Goal: Information Seeking & Learning: Learn about a topic

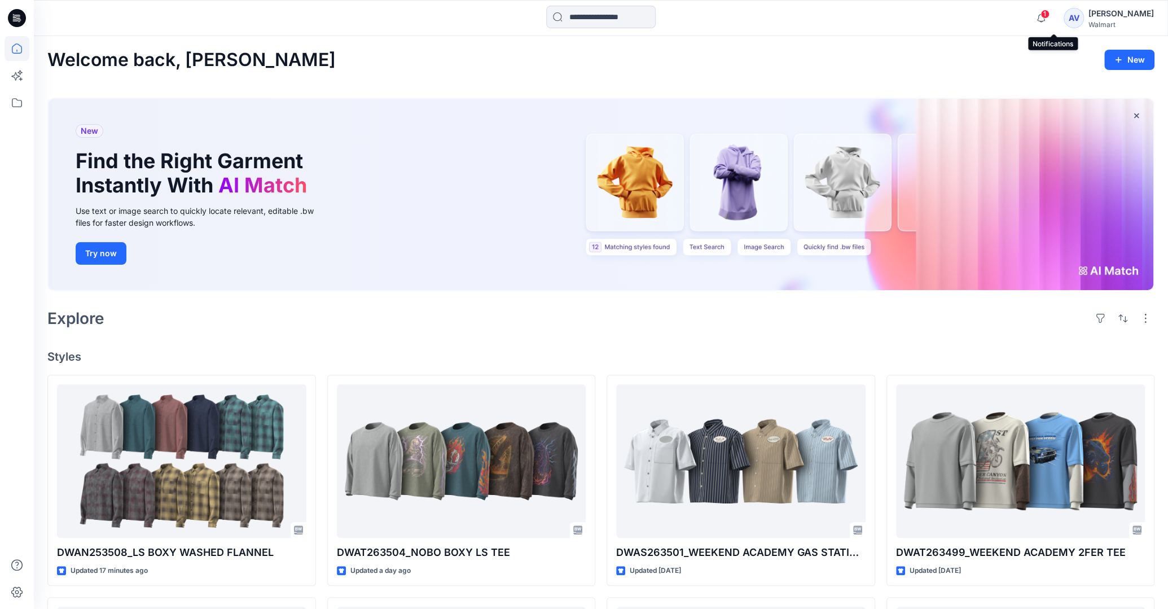
click at [1049, 16] on span "1" at bounding box center [1044, 14] width 9 height 9
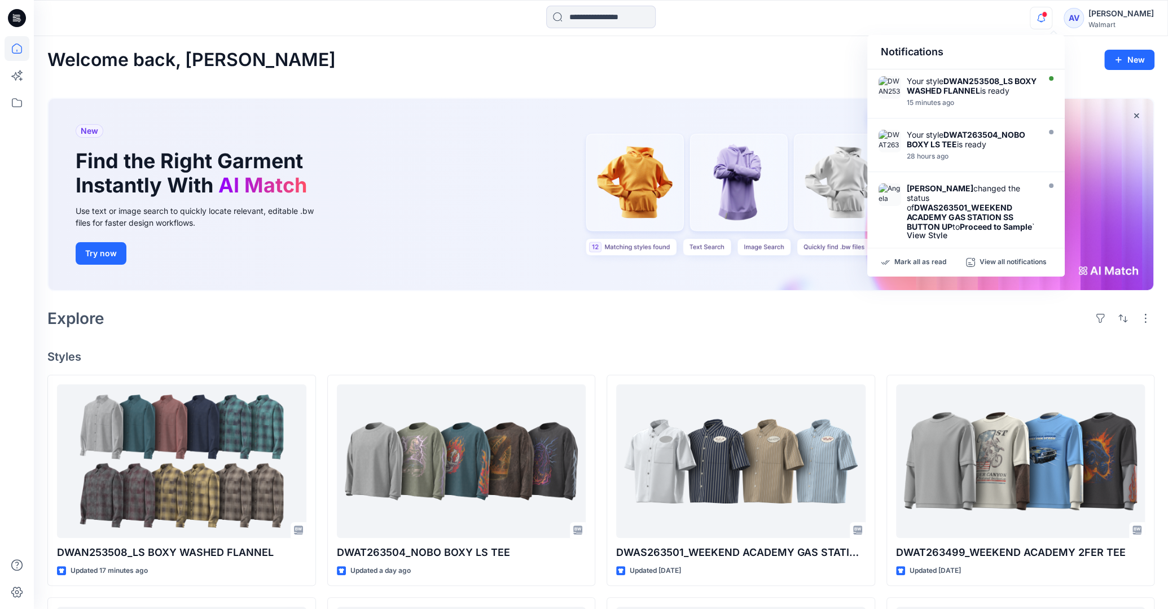
click at [773, 76] on div "Welcome back, [PERSON_NAME] New New Find the Right Garment Instantly With AI Ma…" at bounding box center [601, 560] width 1134 height 1048
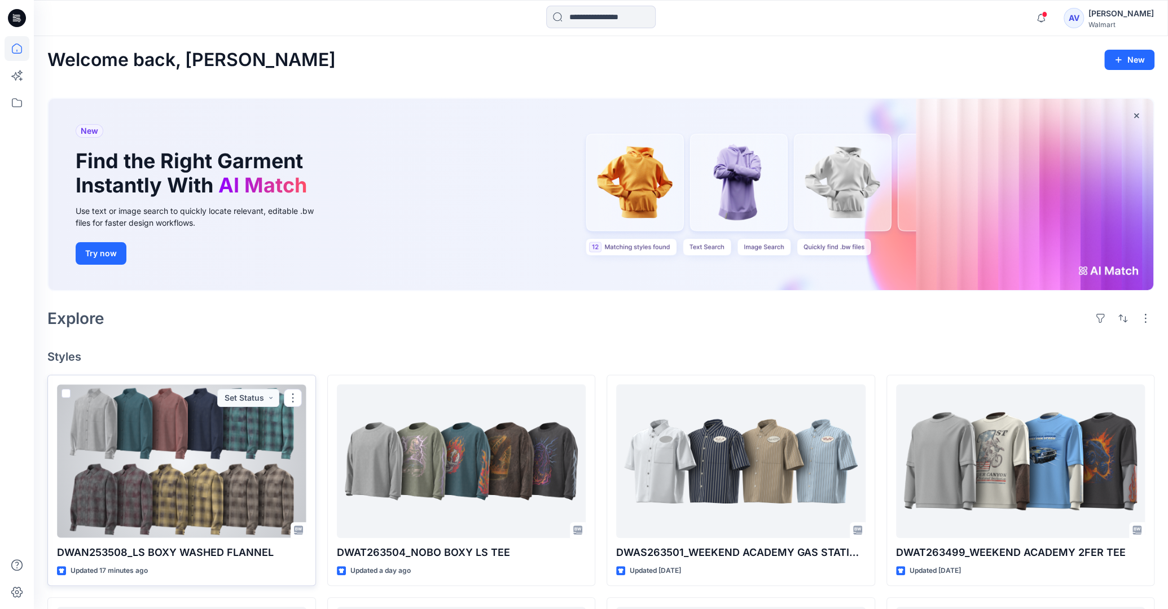
click at [194, 471] on div at bounding box center [181, 460] width 249 height 153
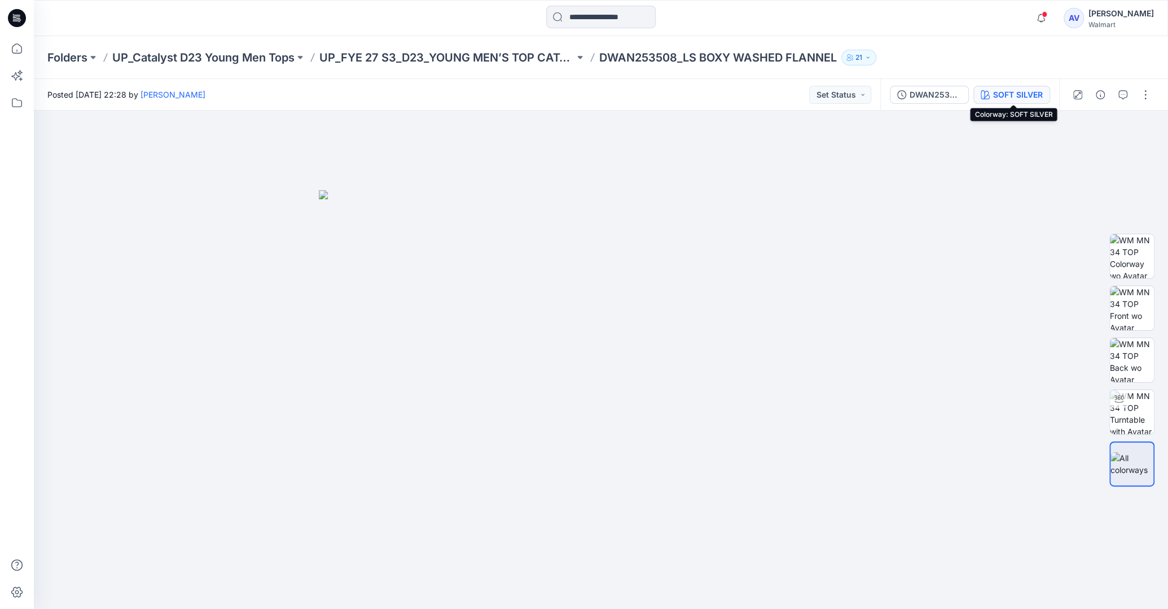
click at [1022, 92] on div "SOFT SILVER" at bounding box center [1018, 95] width 50 height 12
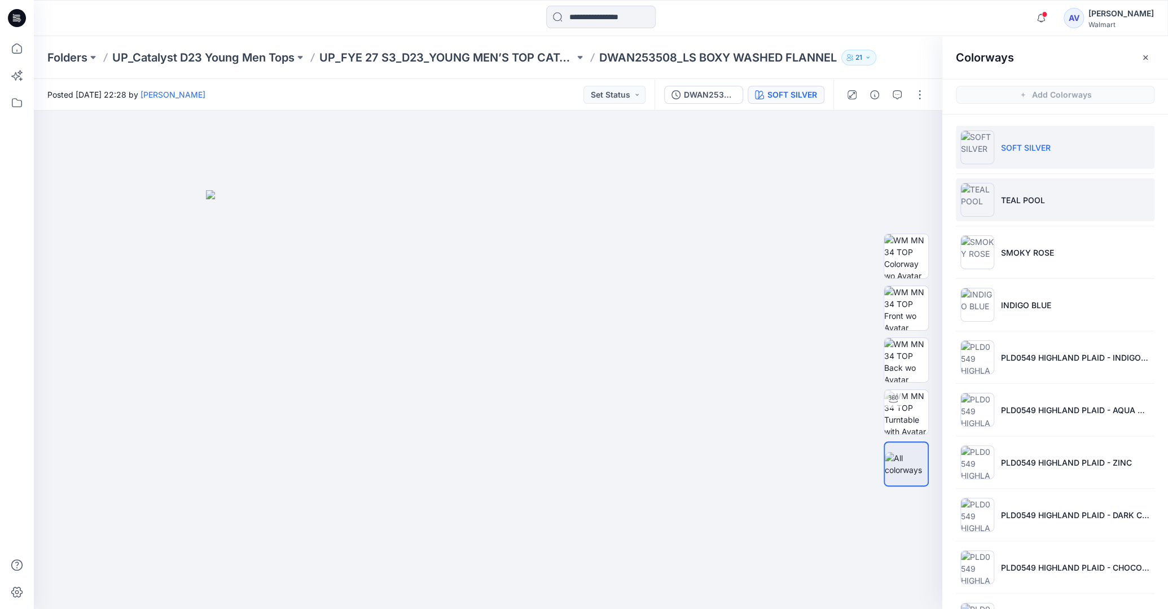
click at [1015, 200] on p "TEAL POOL" at bounding box center [1023, 200] width 44 height 12
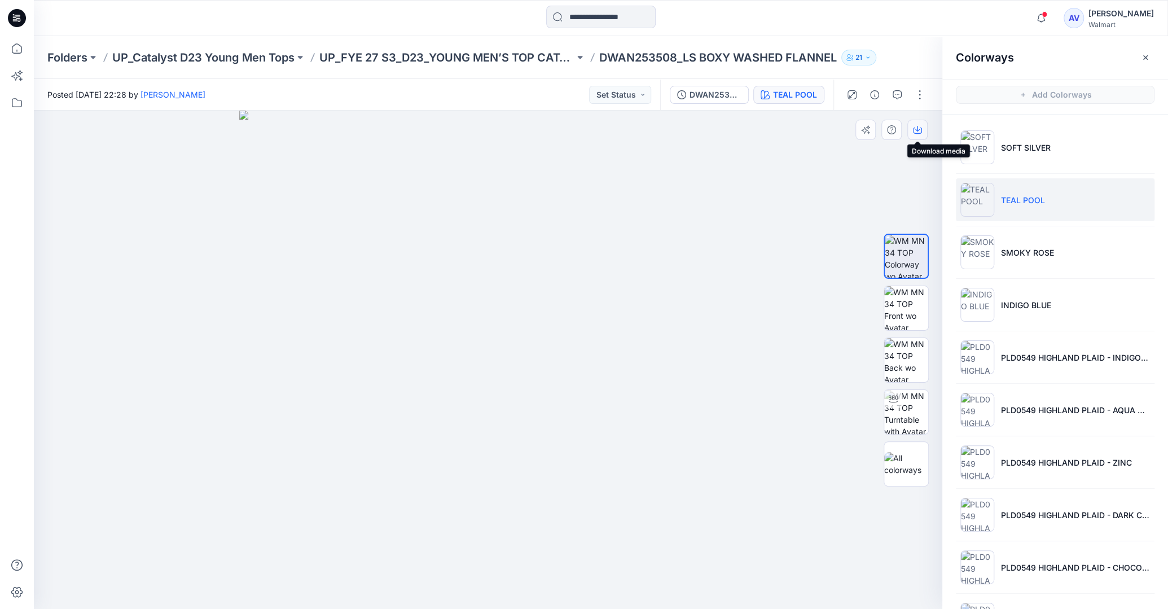
click at [920, 133] on icon "button" at bounding box center [917, 129] width 9 height 9
click at [1012, 237] on li "SMOKY ROSE" at bounding box center [1055, 252] width 199 height 43
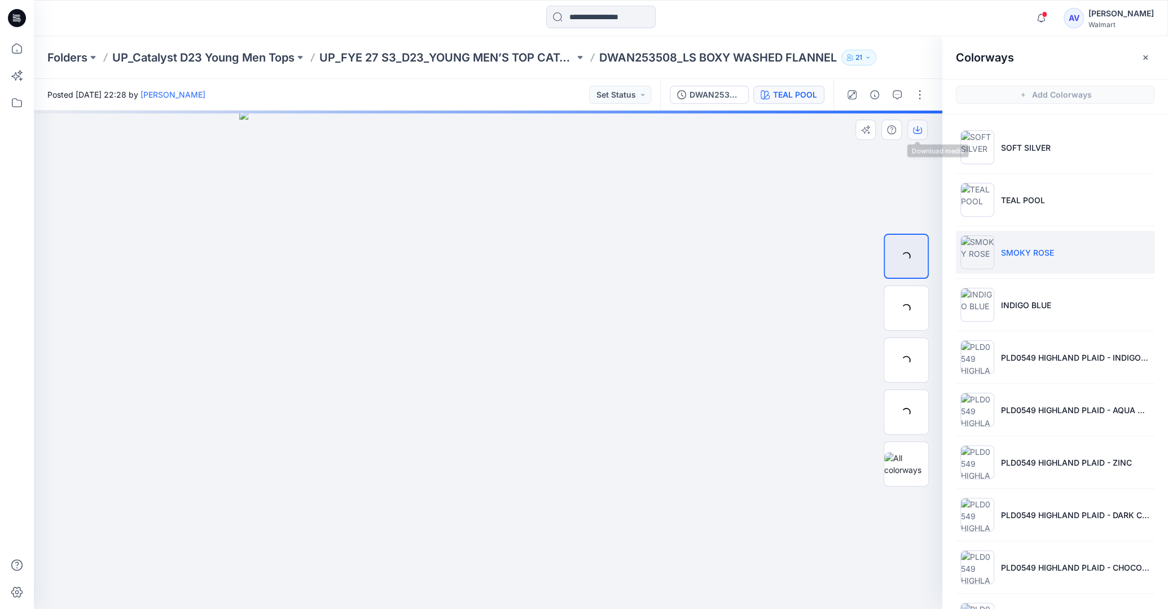
click at [920, 134] on icon "button" at bounding box center [917, 129] width 9 height 9
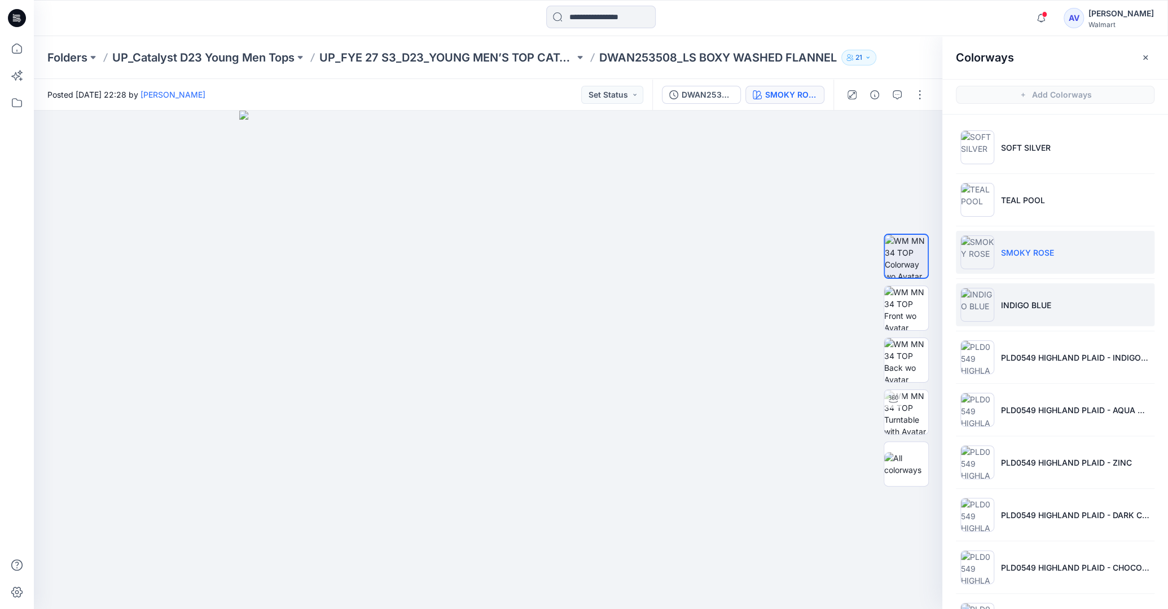
click at [1013, 296] on li "INDIGO BLUE" at bounding box center [1055, 304] width 199 height 43
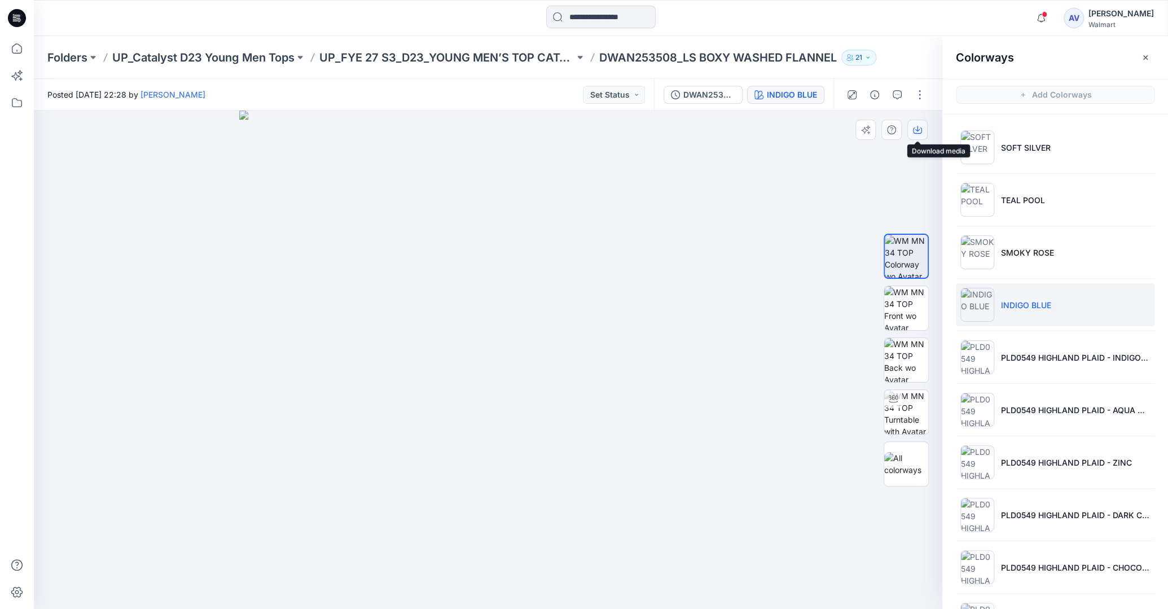
click at [917, 129] on icon "button" at bounding box center [917, 129] width 9 height 9
click at [1040, 353] on p "PLD0549 HIGHLAND PLAID - INDIGO BLUE" at bounding box center [1075, 357] width 149 height 12
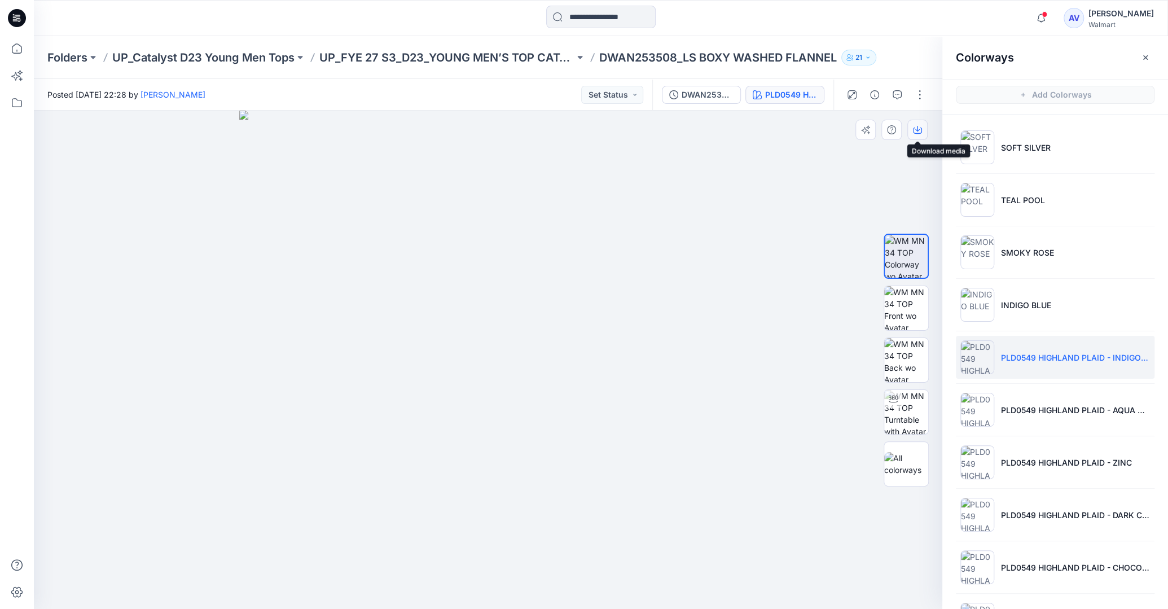
click at [917, 126] on icon "button" at bounding box center [917, 129] width 5 height 6
click at [1048, 398] on li "PLD0549 HIGHLAND PLAID - AQUA MARINE" at bounding box center [1055, 409] width 199 height 43
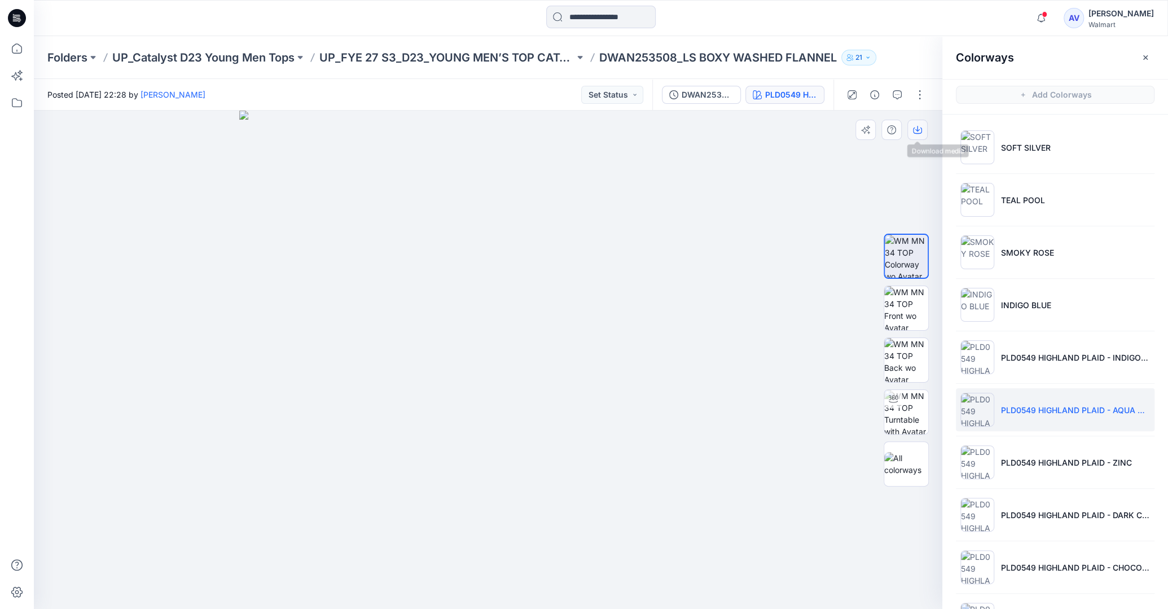
click at [916, 138] on button "button" at bounding box center [917, 130] width 20 height 20
click at [1058, 466] on li "PLD0549 HIGHLAND PLAID - ZINC" at bounding box center [1055, 462] width 199 height 43
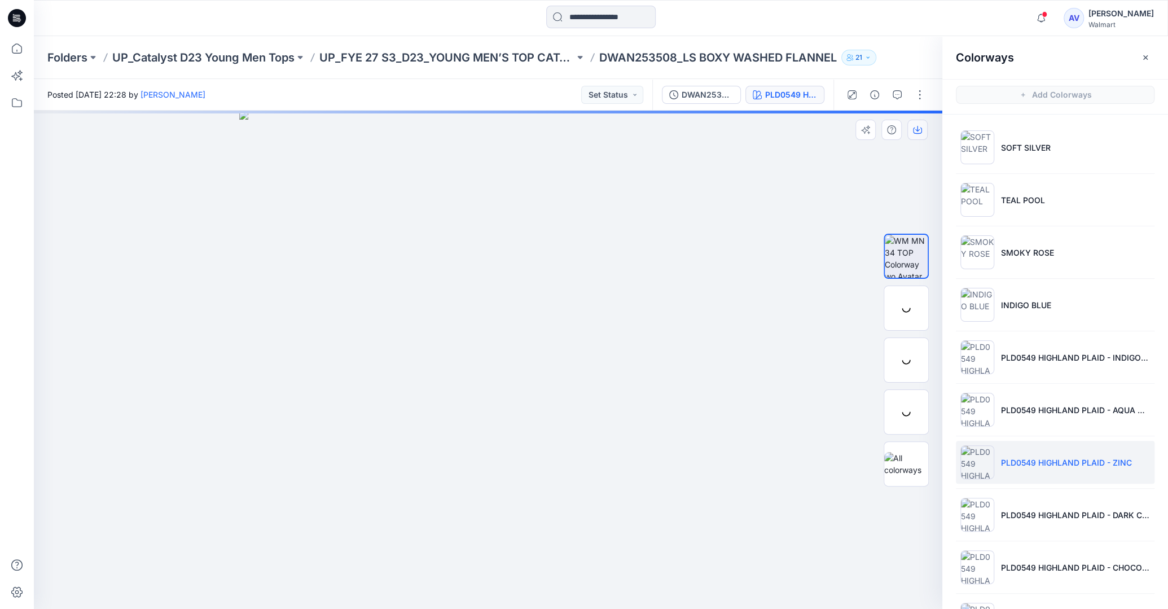
click at [916, 137] on button "button" at bounding box center [917, 130] width 20 height 20
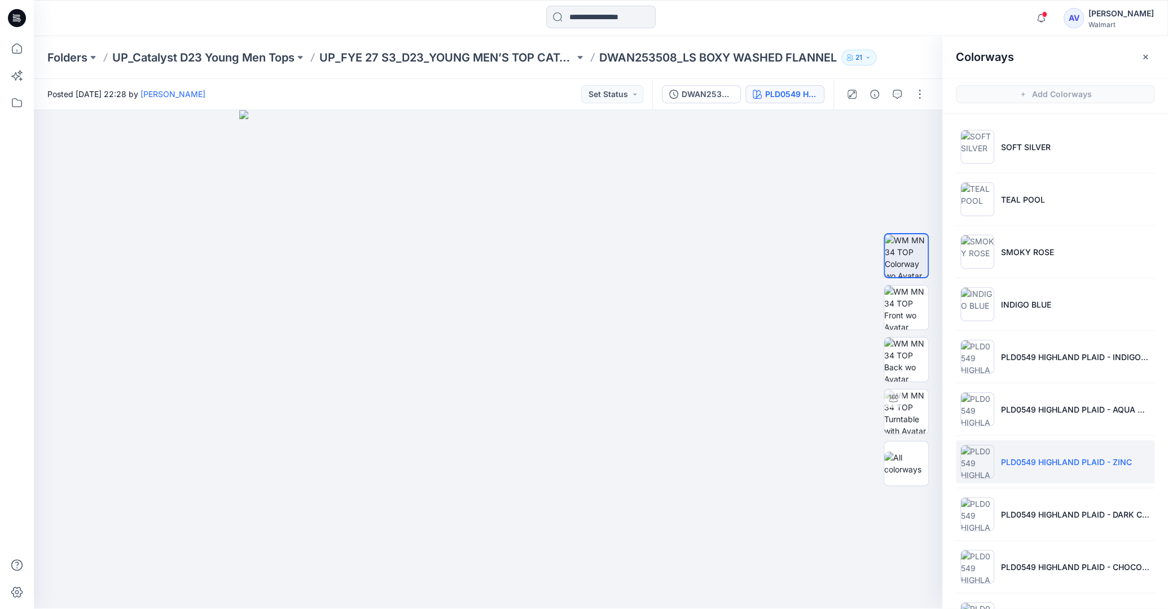
scroll to position [2, 0]
click at [1064, 520] on li "PLD0549 HIGHLAND PLAID - DARK CHERRY" at bounding box center [1055, 512] width 199 height 43
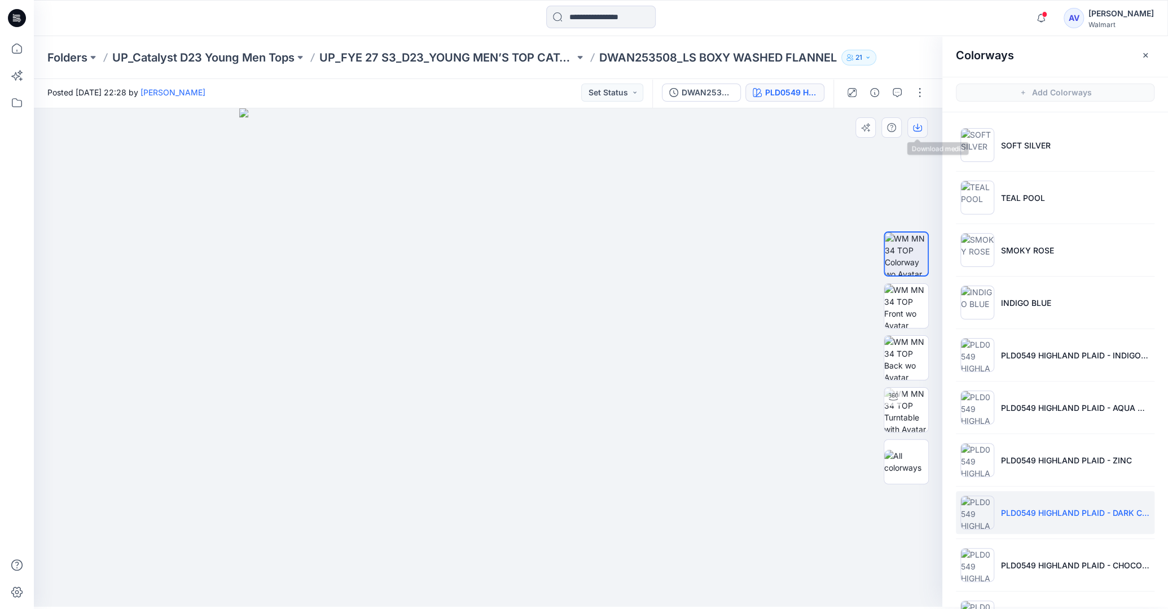
click at [922, 129] on icon "button" at bounding box center [917, 127] width 9 height 9
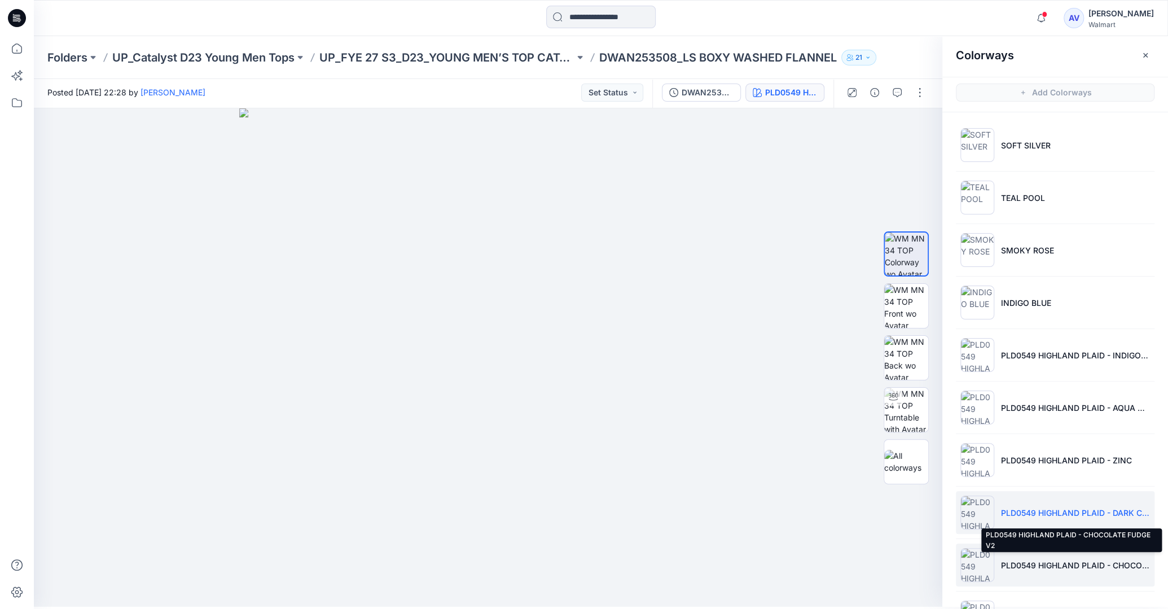
click at [1074, 563] on p "PLD0549 HIGHLAND PLAID - CHOCOLATE FUDGE V2" at bounding box center [1075, 565] width 149 height 12
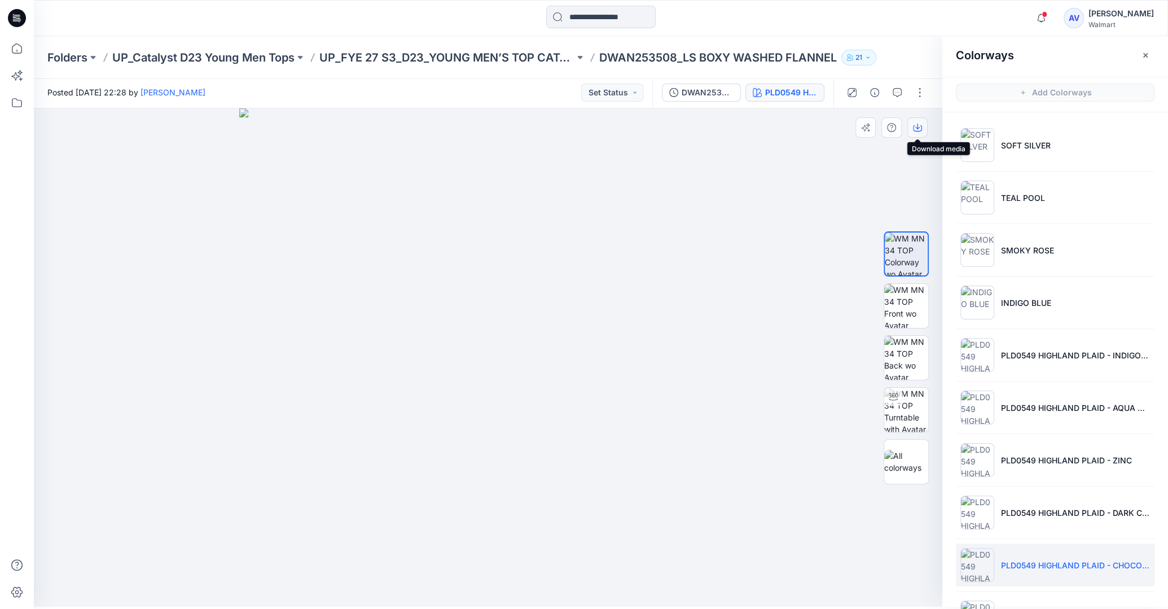
click at [918, 124] on icon "button" at bounding box center [917, 127] width 9 height 9
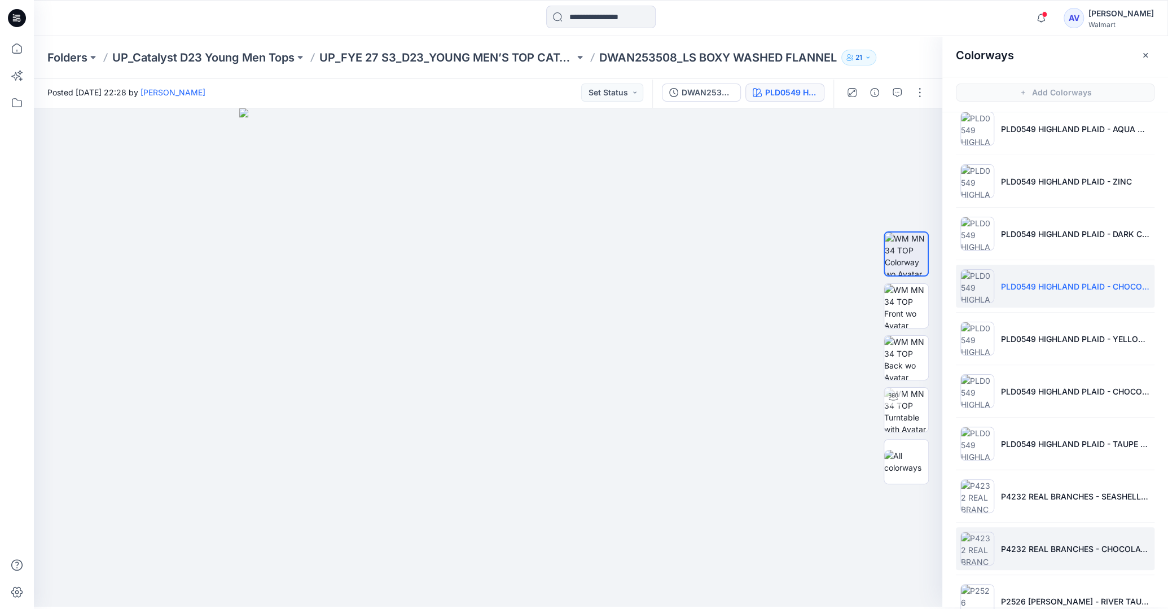
scroll to position [308, 0]
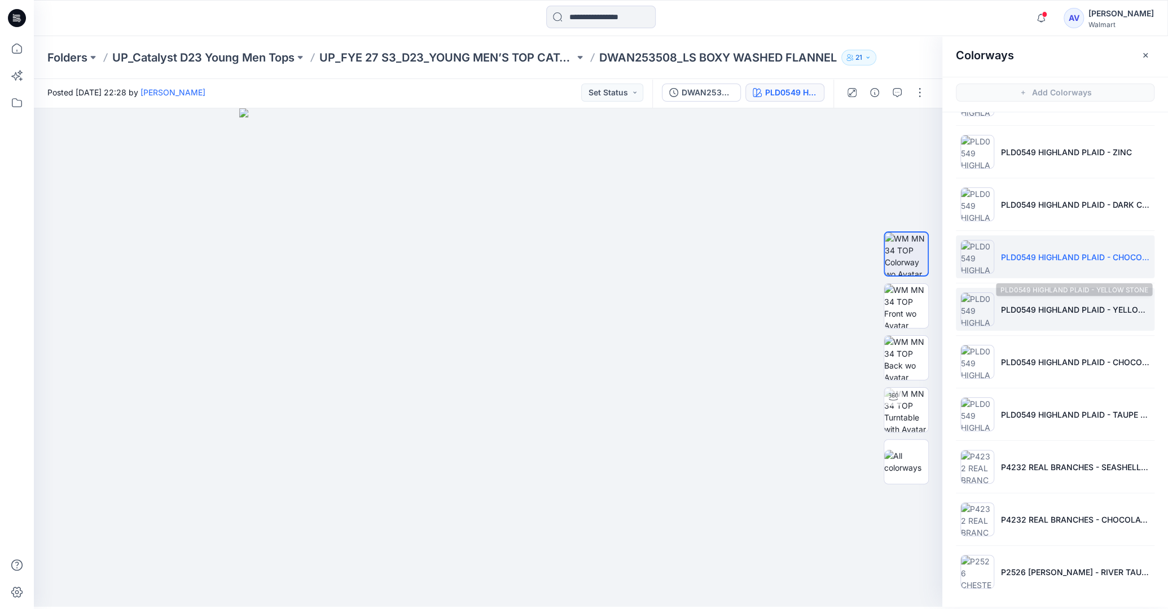
click at [1070, 304] on p "PLD0549 HIGHLAND PLAID - YELLOW STONE" at bounding box center [1075, 310] width 149 height 12
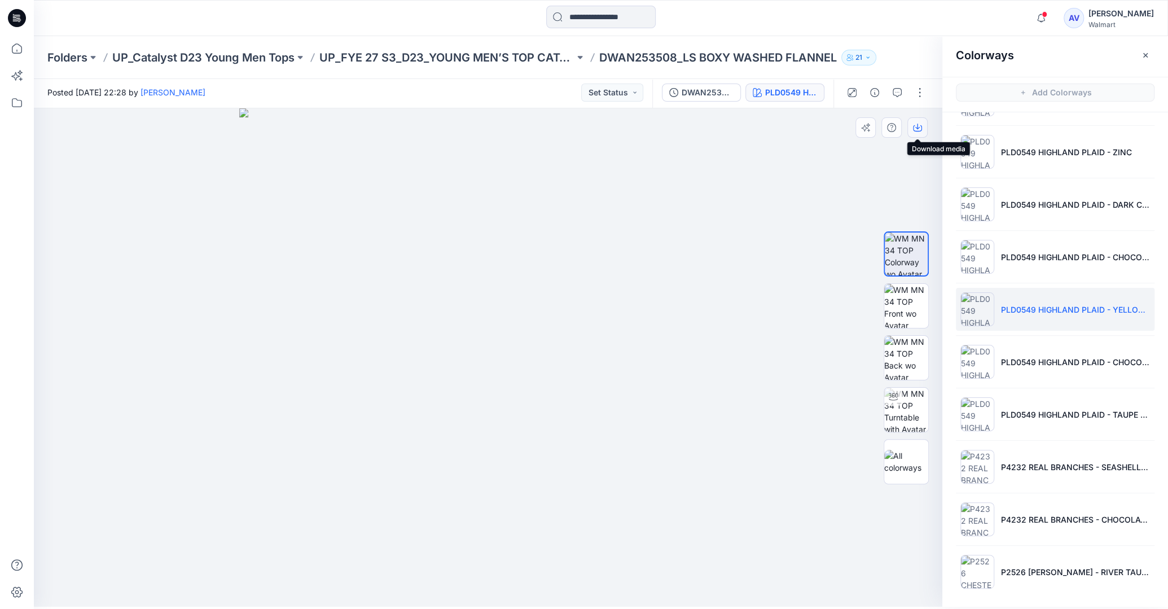
click at [921, 131] on icon "button" at bounding box center [917, 127] width 9 height 9
click at [1063, 372] on li "PLD0549 HIGHLAND PLAID - CHOCOLATE FUDGE" at bounding box center [1055, 361] width 199 height 43
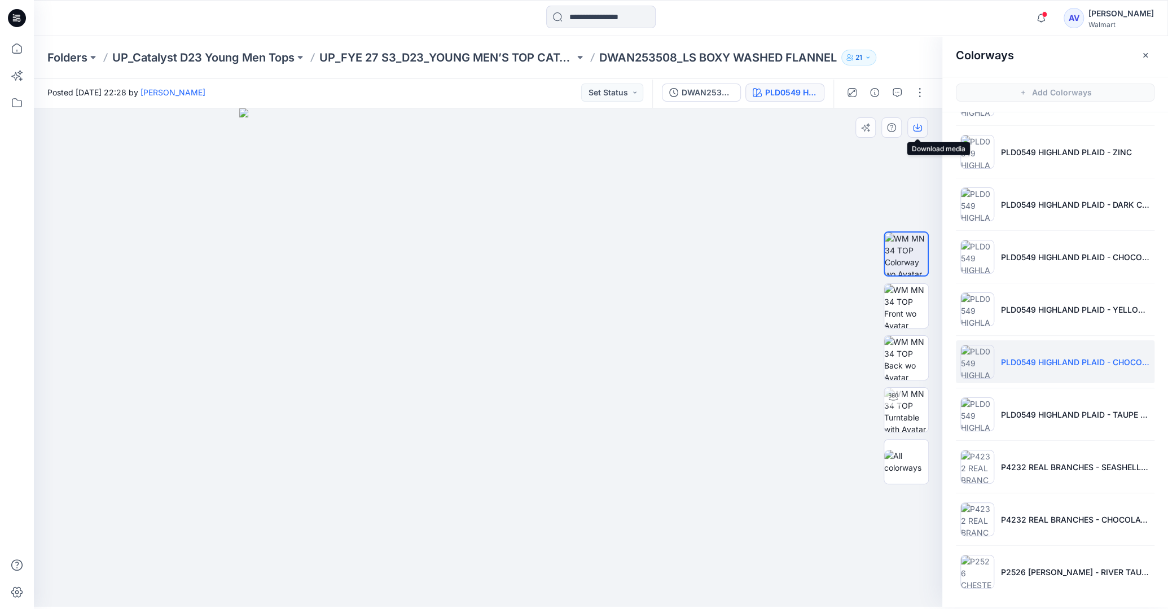
click at [922, 129] on button "button" at bounding box center [917, 127] width 20 height 20
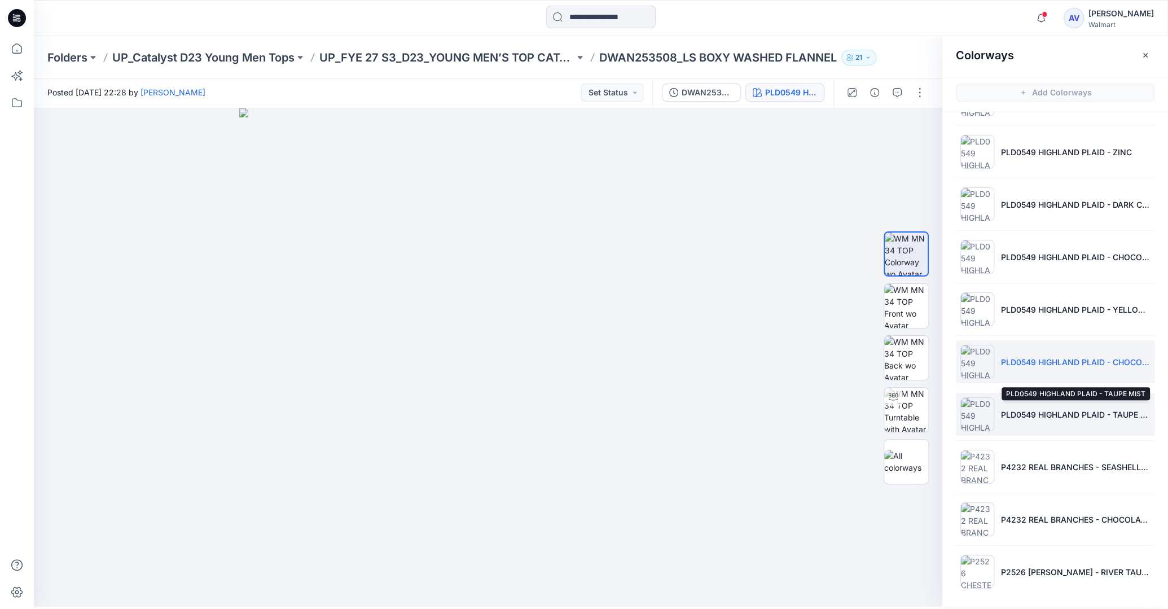
click at [1053, 414] on p "PLD0549 HIGHLAND PLAID - TAUPE MIST" at bounding box center [1075, 414] width 149 height 12
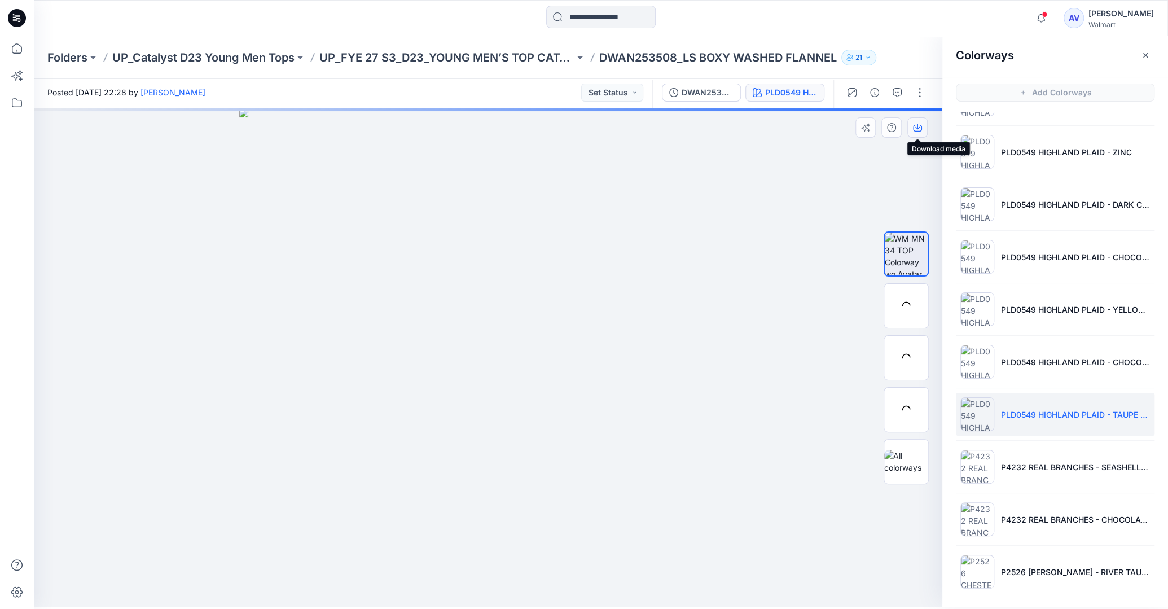
click at [917, 125] on icon "button" at bounding box center [917, 127] width 9 height 9
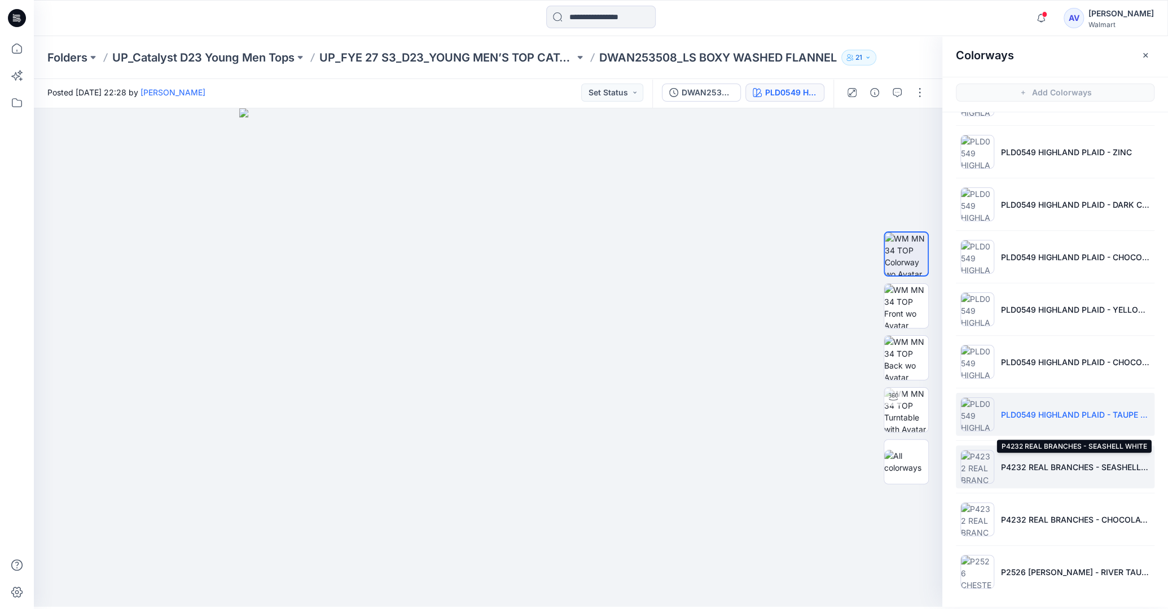
click at [1042, 466] on p "P4232 REAL BRANCHES - SEASHELL WHITE" at bounding box center [1075, 467] width 149 height 12
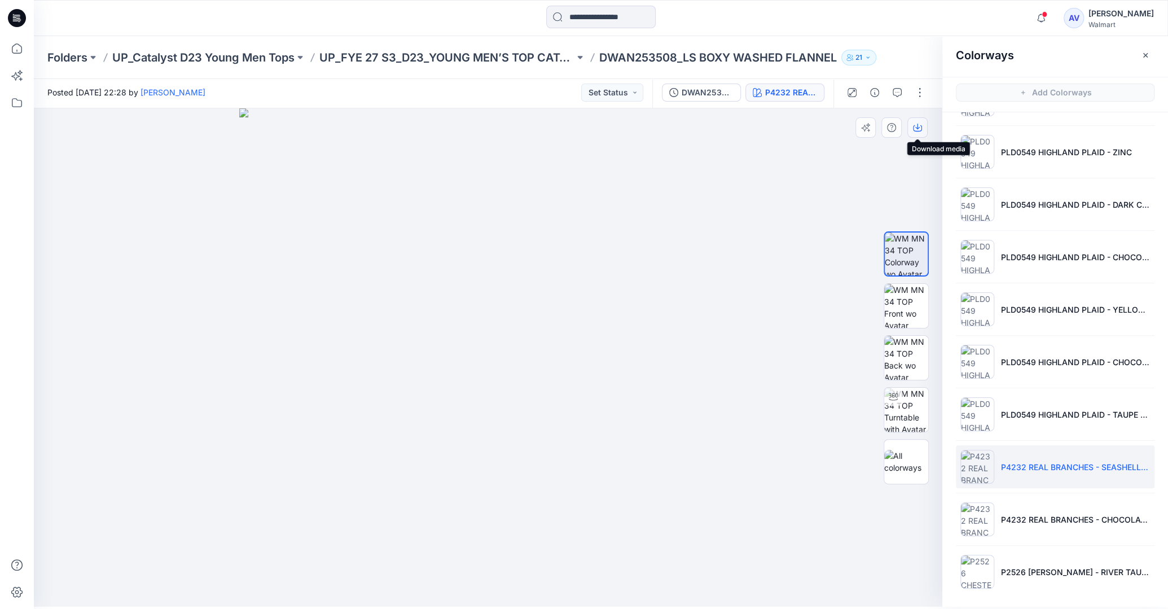
click at [913, 122] on button "button" at bounding box center [917, 127] width 20 height 20
click at [1032, 498] on li "P4232 REAL BRANCHES - CHOCOLATE FUDGE" at bounding box center [1055, 519] width 199 height 43
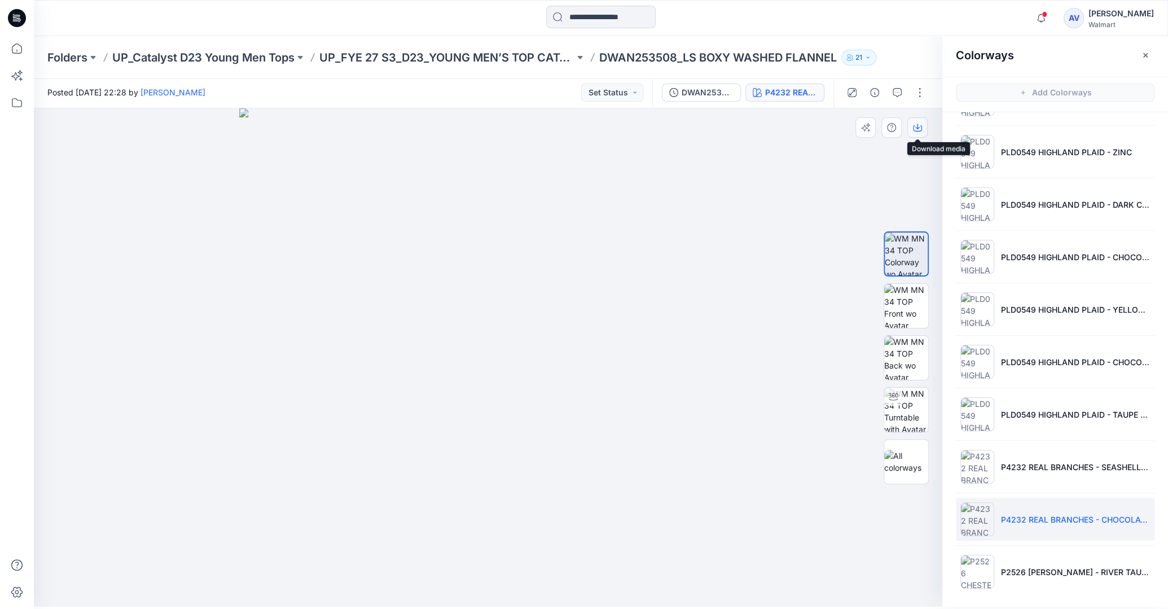
click at [915, 125] on icon "button" at bounding box center [917, 127] width 9 height 9
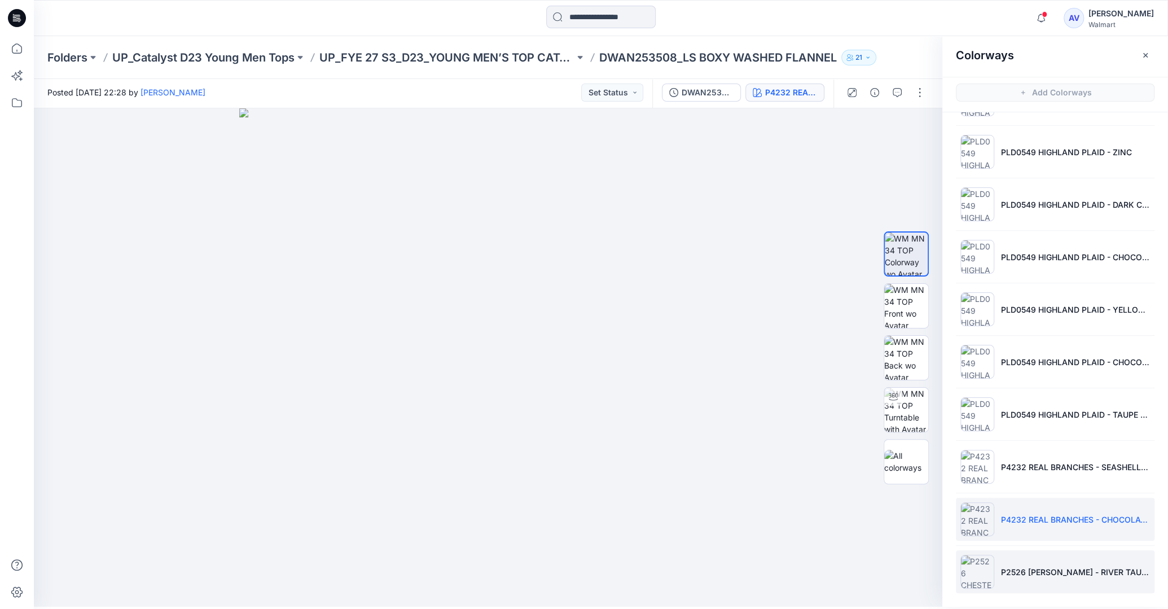
click at [1054, 558] on li "P2526 [PERSON_NAME] - RIVER TAUPE" at bounding box center [1055, 571] width 199 height 43
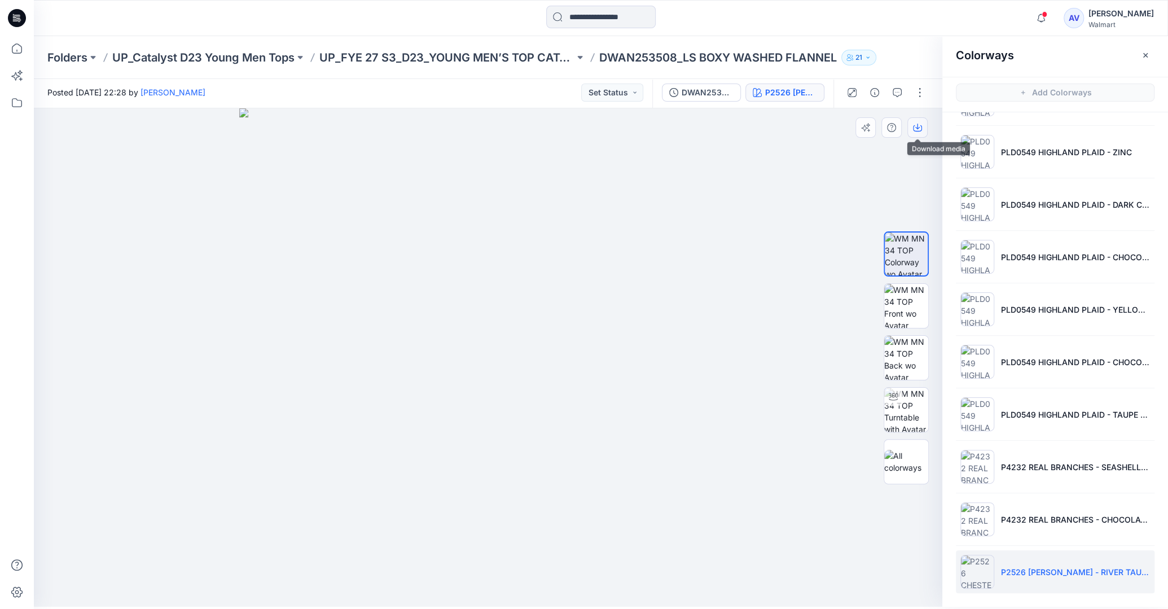
click at [919, 126] on icon "button" at bounding box center [917, 127] width 9 height 9
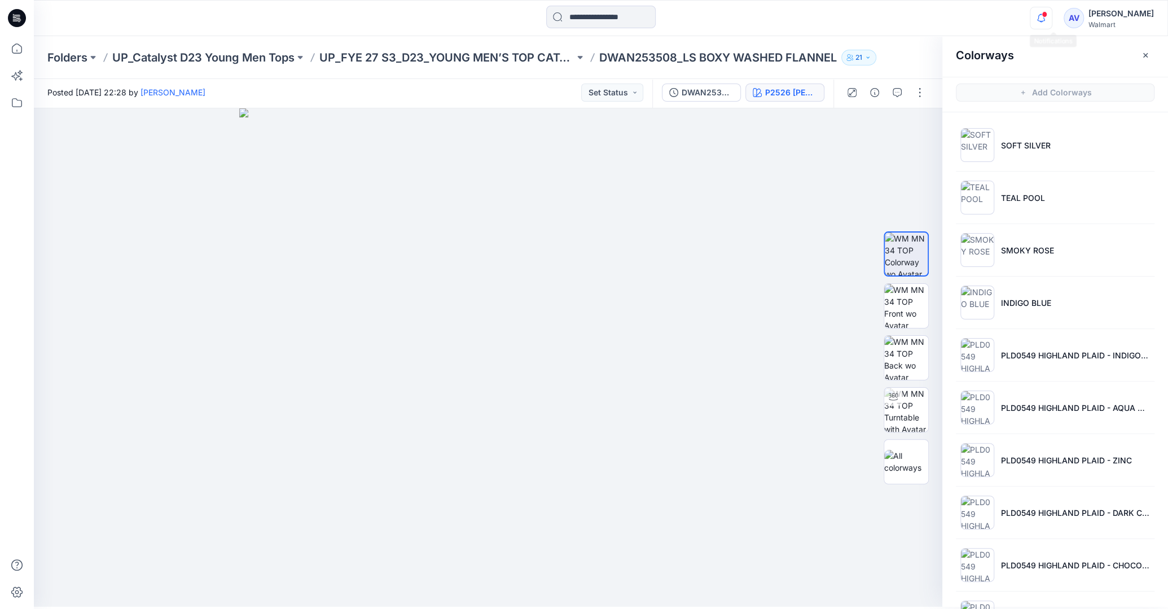
click at [1052, 19] on icon "button" at bounding box center [1040, 18] width 21 height 23
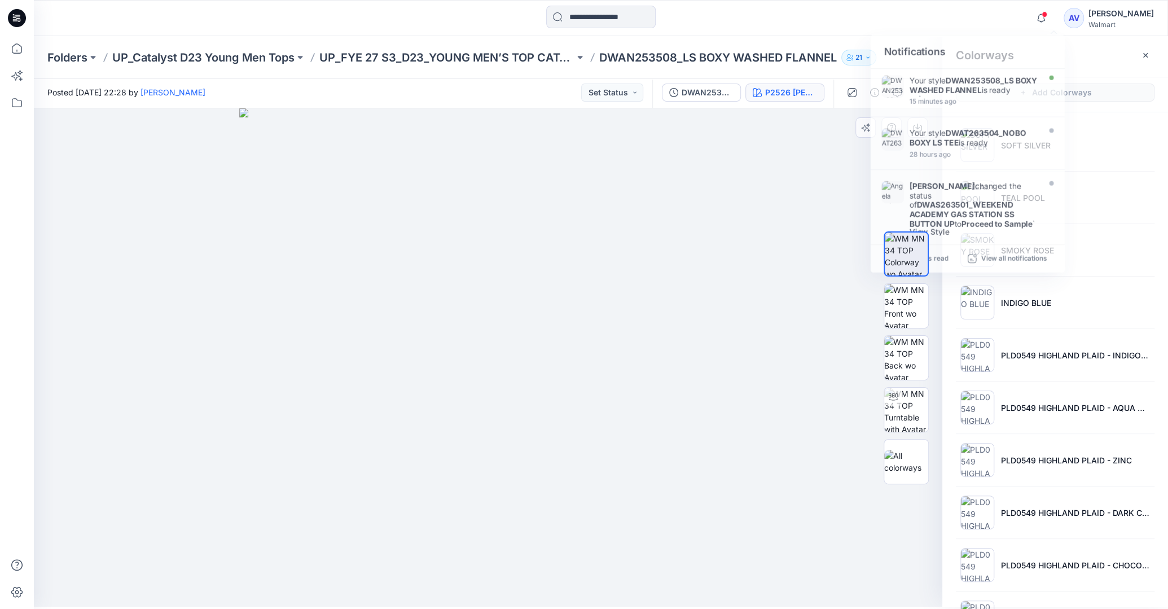
click at [940, 261] on div at bounding box center [906, 358] width 72 height 282
